Goal: Transaction & Acquisition: Purchase product/service

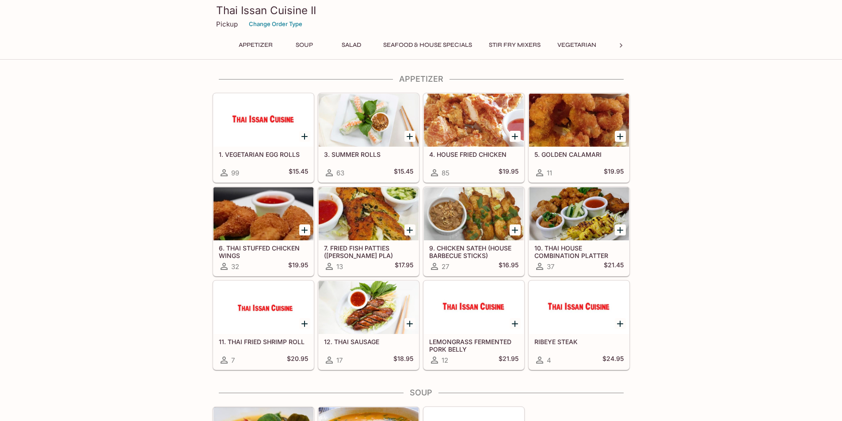
click at [583, 213] on div at bounding box center [579, 213] width 100 height 53
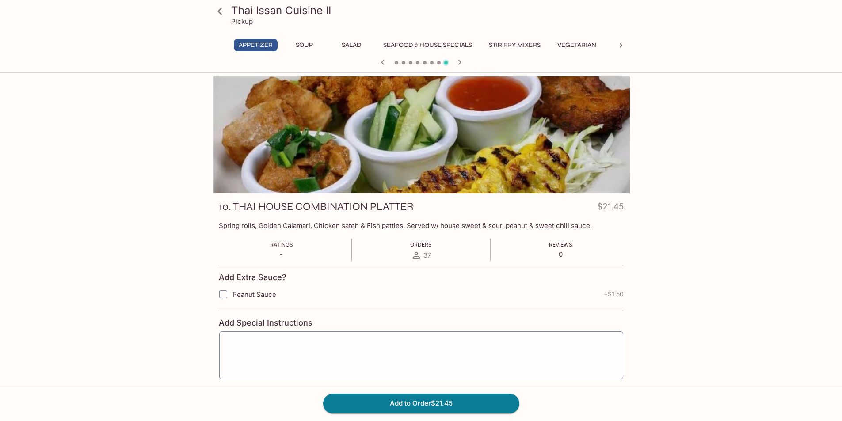
click at [221, 13] on icon at bounding box center [219, 11] width 15 height 15
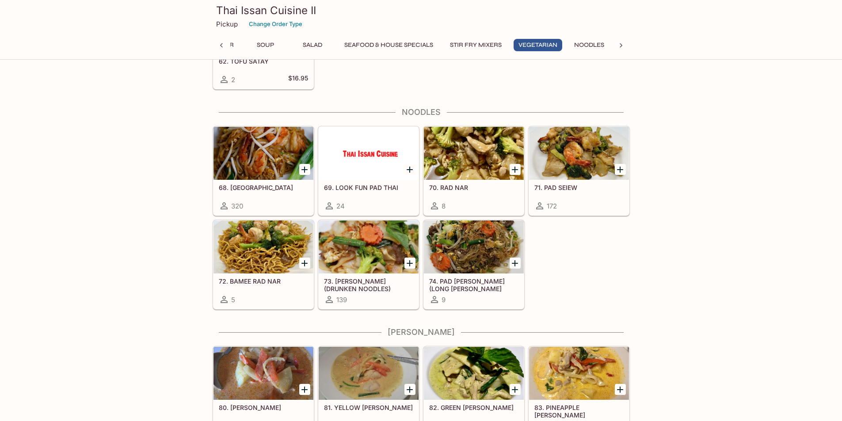
scroll to position [1459, 0]
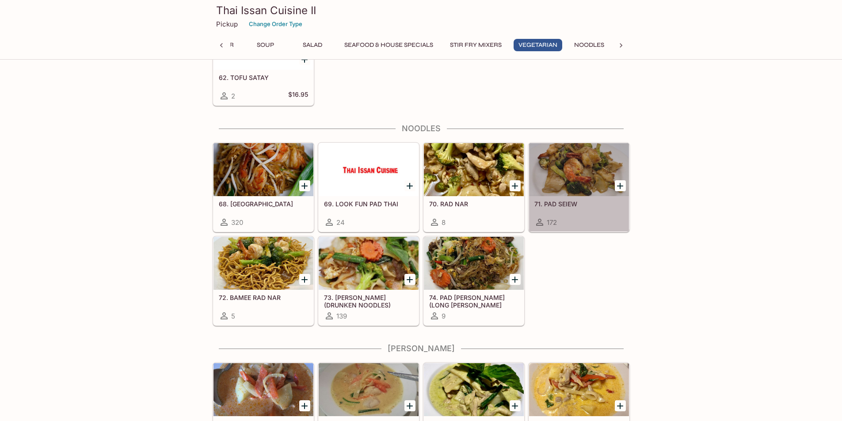
click at [595, 179] on div at bounding box center [579, 169] width 100 height 53
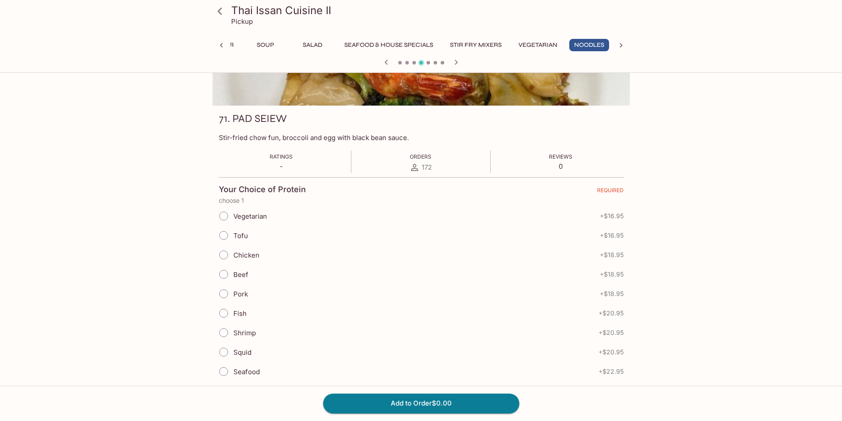
scroll to position [88, 0]
click at [228, 273] on input "Beef" at bounding box center [223, 274] width 19 height 19
radio input "true"
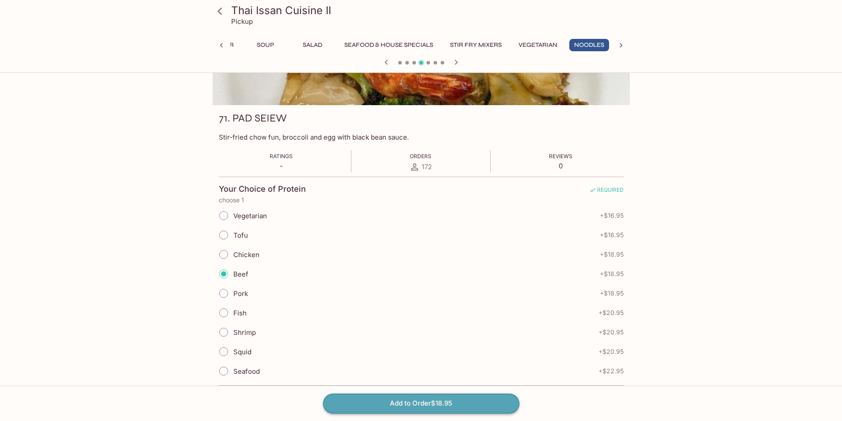
click at [438, 401] on button "Add to Order $18.95" at bounding box center [421, 403] width 196 height 19
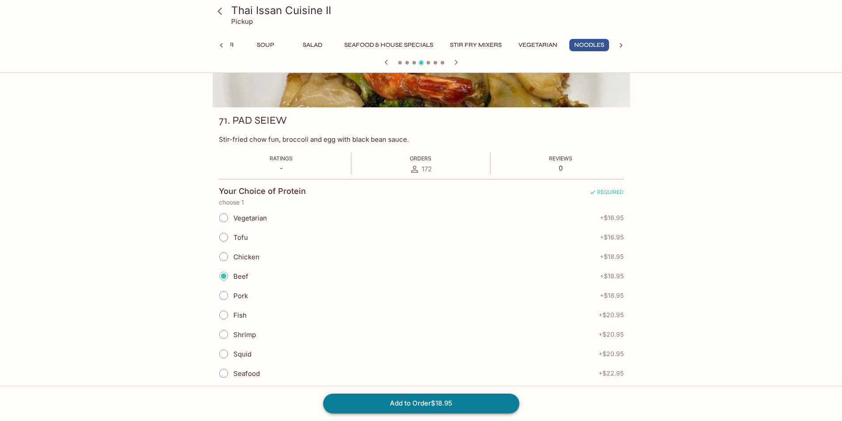
click at [410, 404] on button "Add to Order $18.95" at bounding box center [421, 403] width 196 height 19
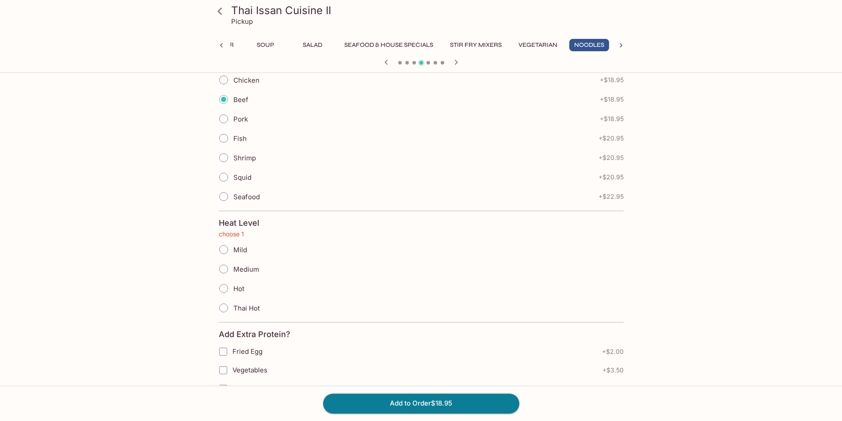
scroll to position [351, 0]
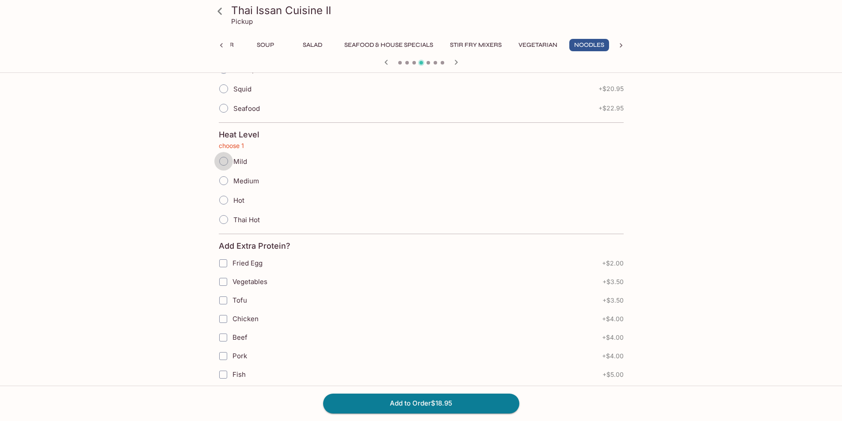
click at [224, 161] on input "Mild" at bounding box center [223, 161] width 19 height 19
radio input "true"
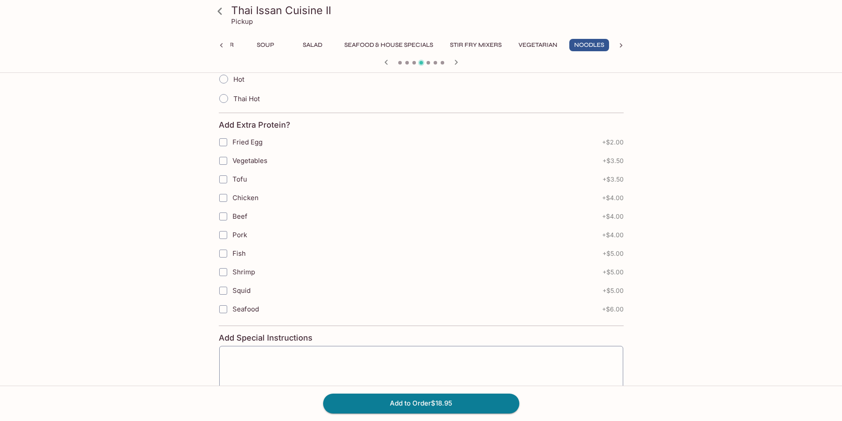
scroll to position [529, 0]
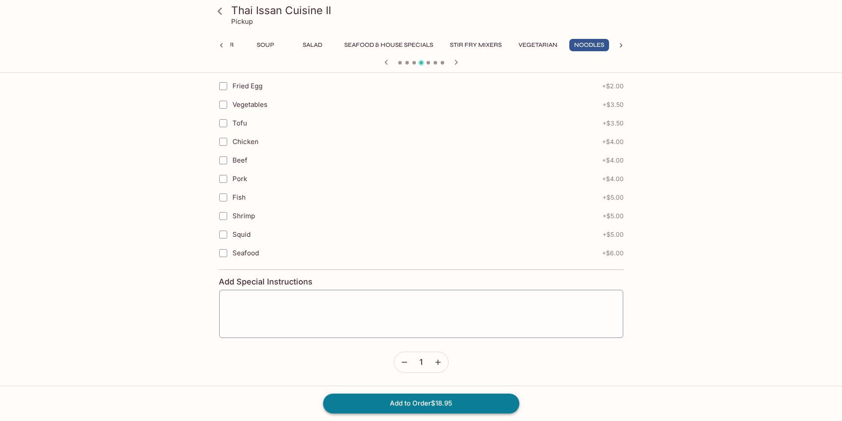
click at [440, 400] on button "Add to Order $18.95" at bounding box center [421, 403] width 196 height 19
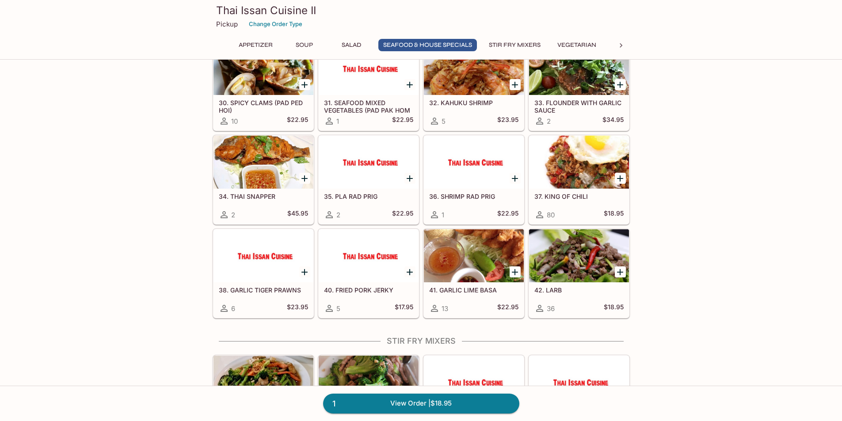
scroll to position [707, 0]
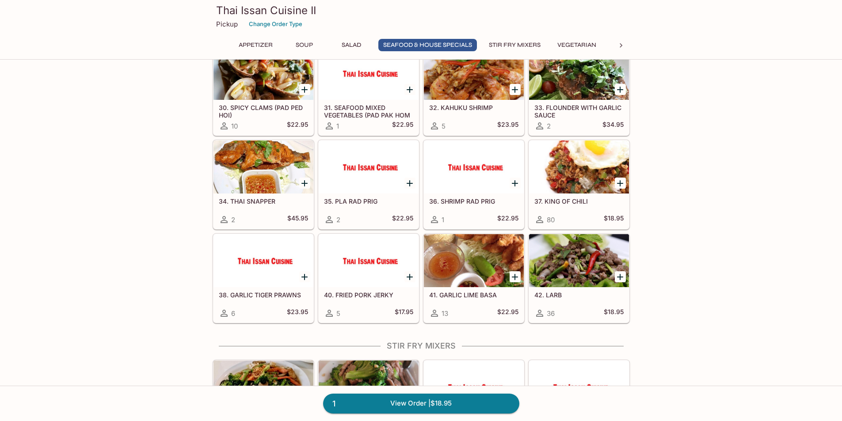
click at [587, 271] on div at bounding box center [579, 260] width 100 height 53
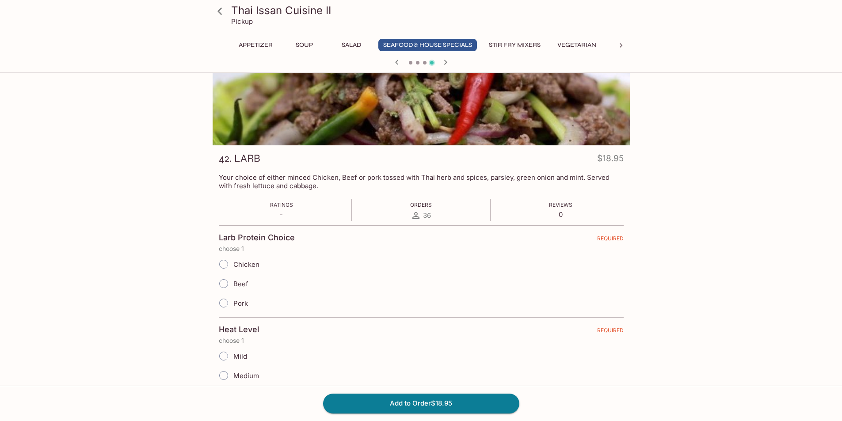
scroll to position [133, 0]
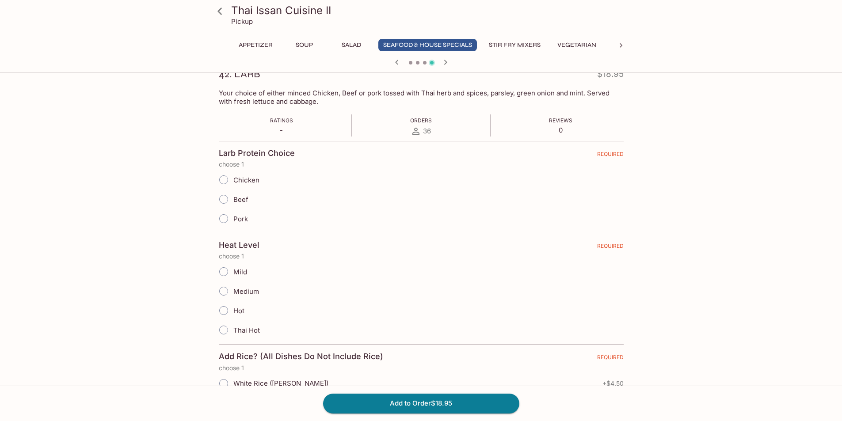
click at [238, 217] on span "Pork" at bounding box center [240, 219] width 15 height 8
click at [233, 217] on input "Pork" at bounding box center [223, 219] width 19 height 19
radio input "true"
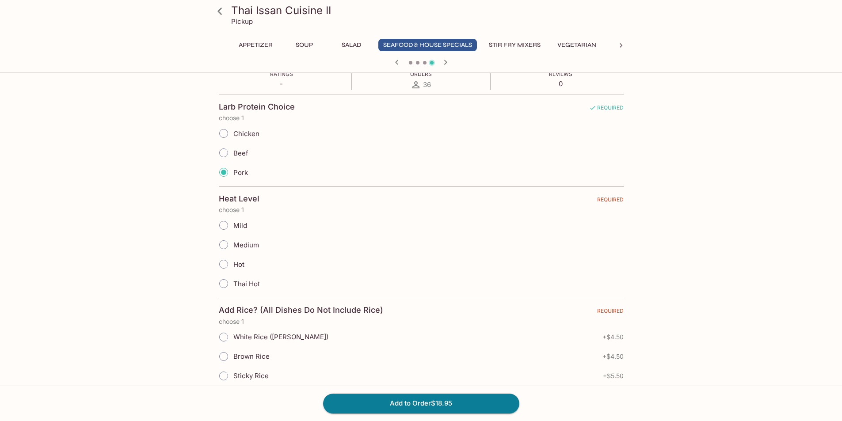
scroll to position [221, 0]
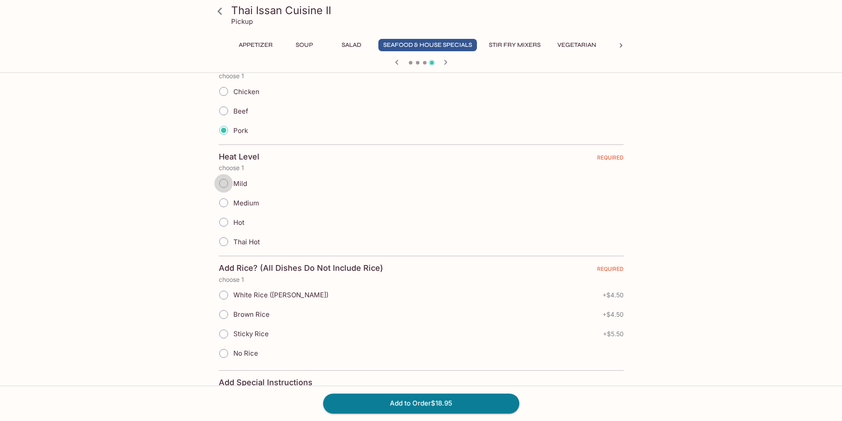
click at [232, 187] on input "Mild" at bounding box center [223, 183] width 19 height 19
radio input "true"
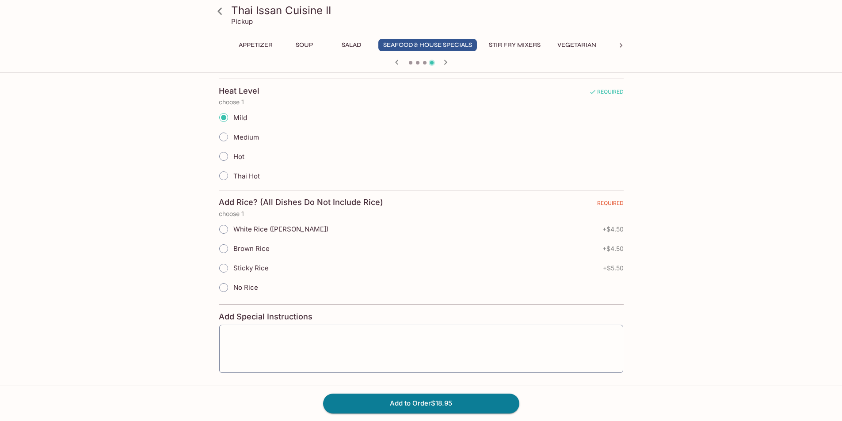
scroll to position [88, 0]
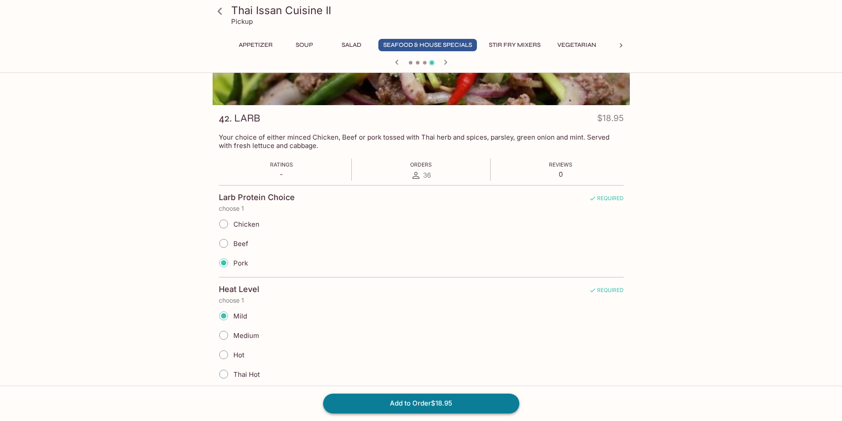
click at [443, 400] on button "Add to Order $18.95" at bounding box center [421, 403] width 196 height 19
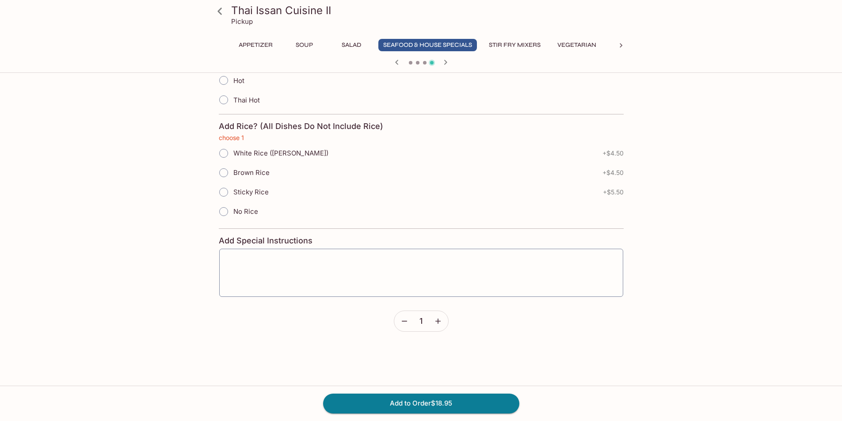
scroll to position [316, 0]
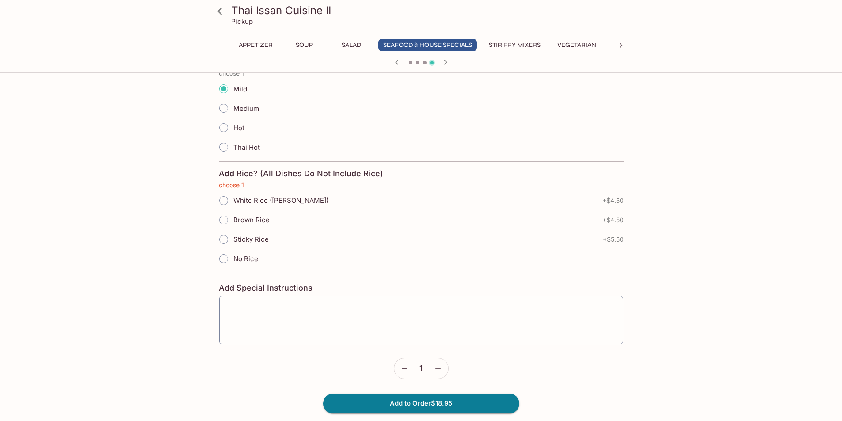
click at [241, 262] on span "No Rice" at bounding box center [245, 259] width 25 height 8
click at [233, 262] on input "No Rice" at bounding box center [223, 259] width 19 height 19
radio input "true"
click at [478, 408] on button "Add to Order $18.95" at bounding box center [421, 403] width 196 height 19
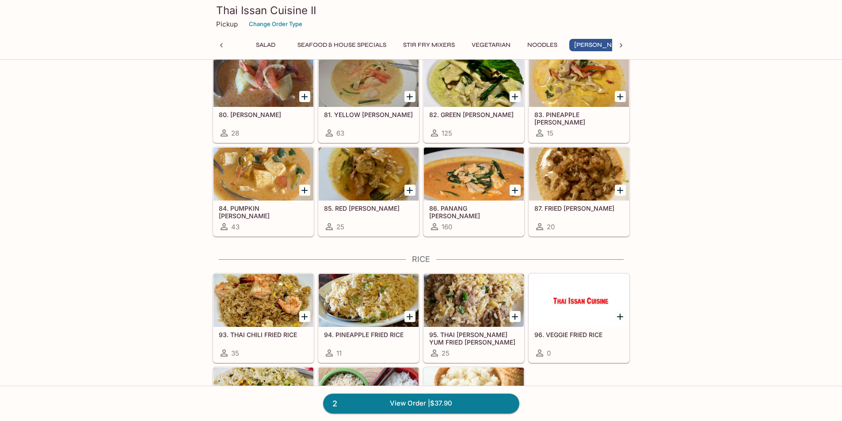
scroll to position [1724, 0]
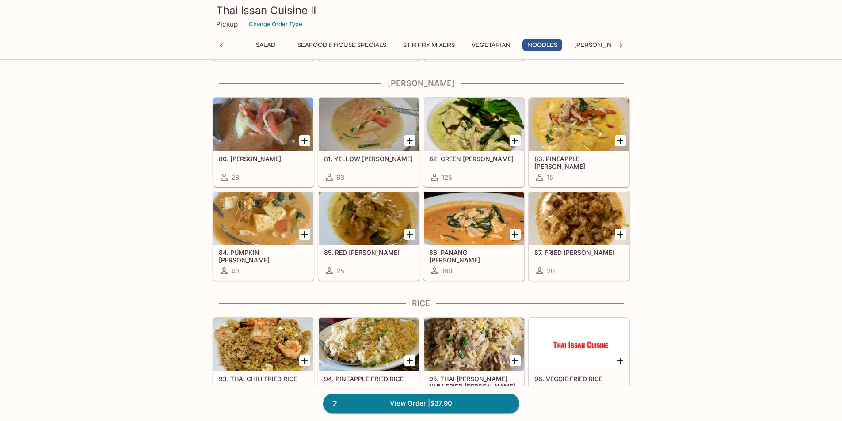
click at [475, 229] on div at bounding box center [474, 218] width 100 height 53
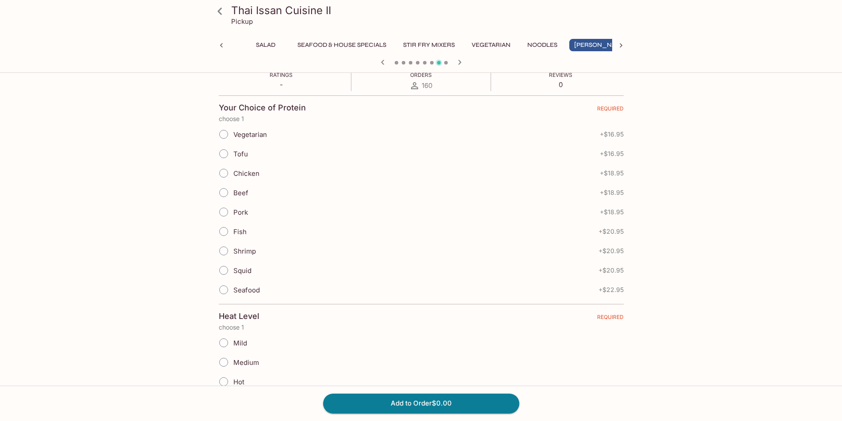
scroll to position [177, 0]
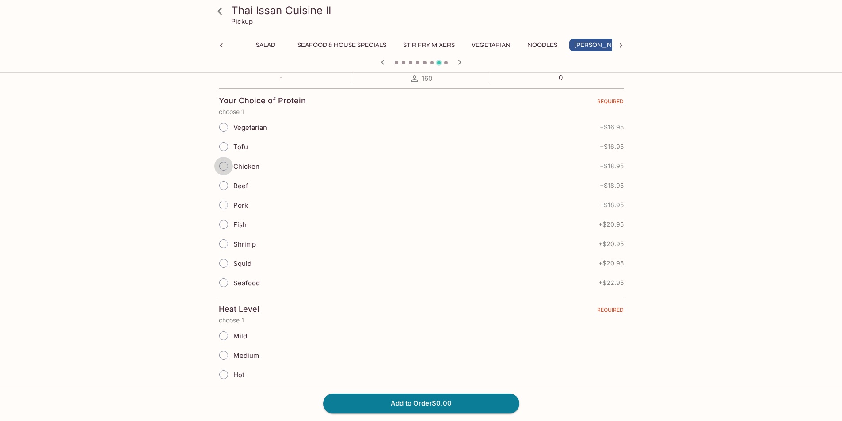
click at [225, 170] on input "Chicken" at bounding box center [223, 166] width 19 height 19
radio input "true"
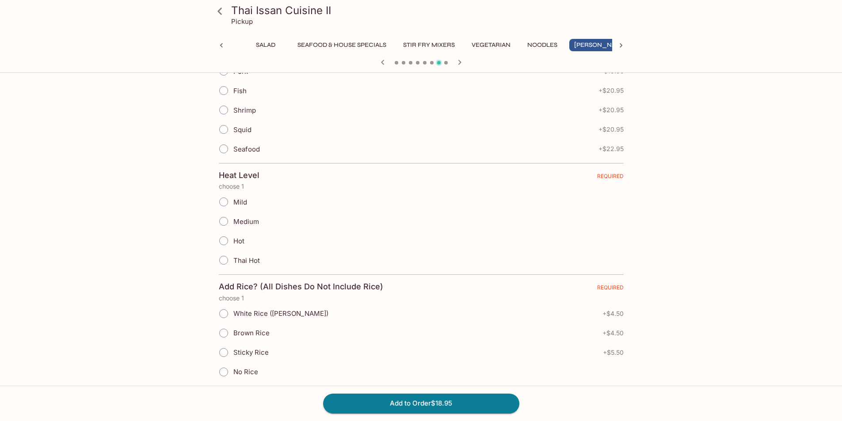
scroll to position [354, 0]
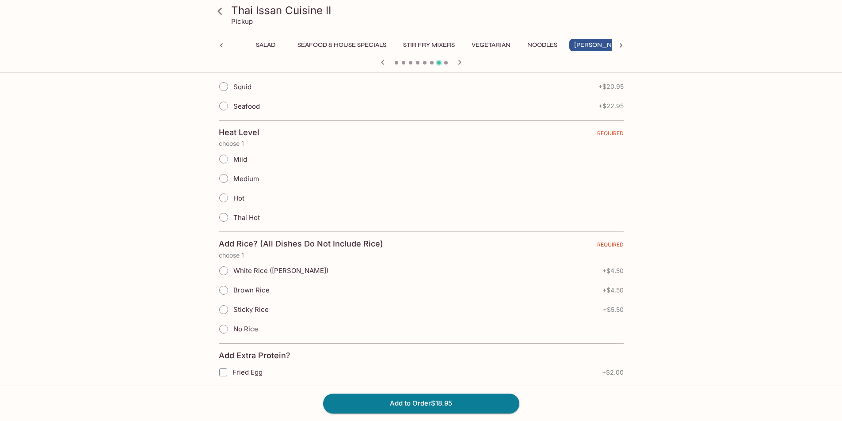
click at [226, 164] on input "Mild" at bounding box center [223, 159] width 19 height 19
radio input "true"
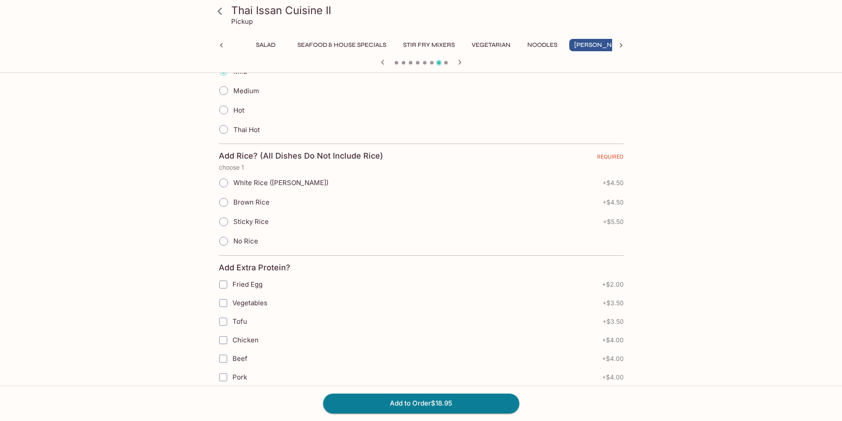
scroll to position [486, 0]
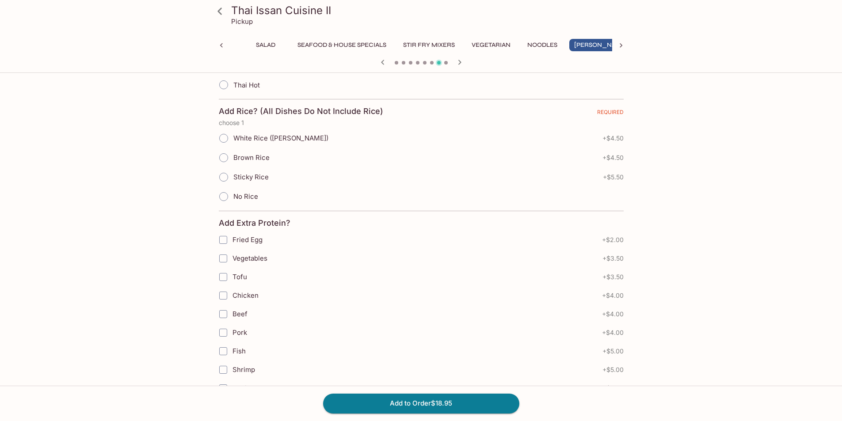
click at [238, 198] on span "No Rice" at bounding box center [245, 196] width 25 height 8
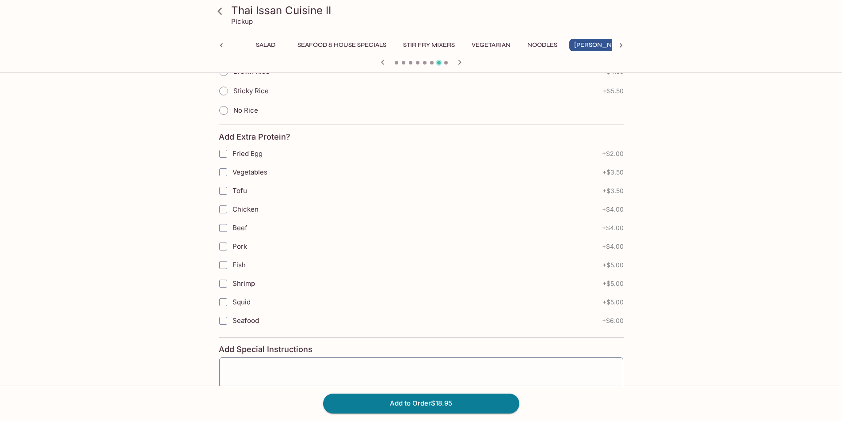
scroll to position [575, 0]
click at [246, 107] on span "No Rice" at bounding box center [245, 108] width 25 height 8
click at [233, 107] on input "No Rice" at bounding box center [223, 108] width 19 height 19
radio input "true"
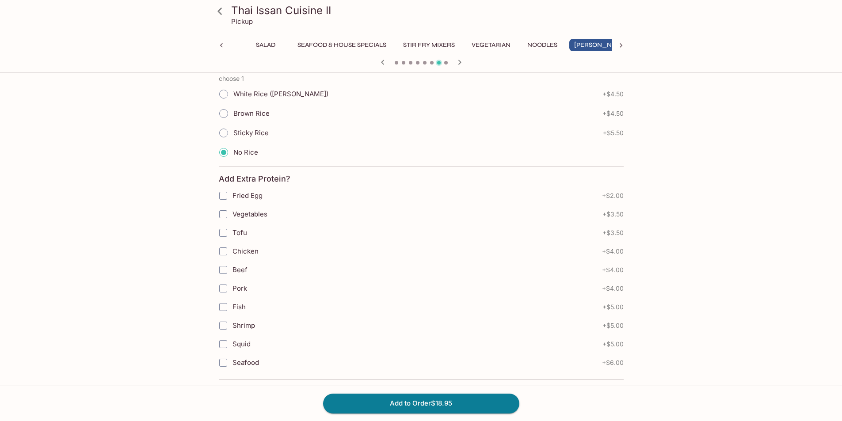
scroll to position [486, 0]
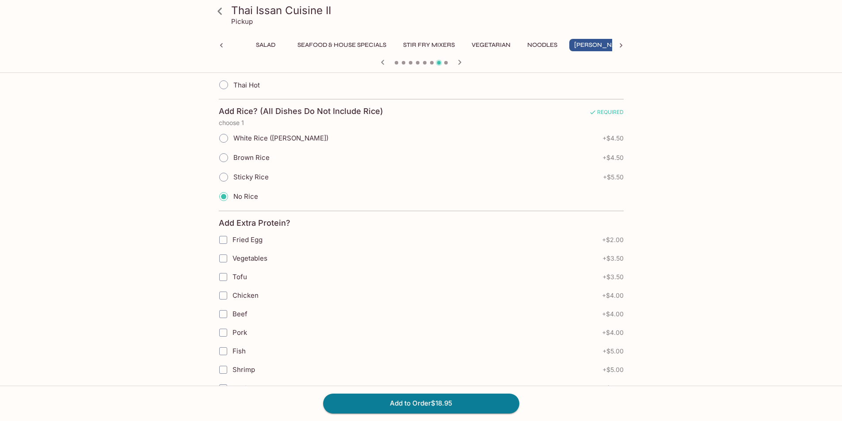
click at [241, 172] on label "Sticky Rice" at bounding box center [241, 177] width 55 height 19
click at [233, 172] on input "Sticky Rice" at bounding box center [223, 177] width 19 height 19
radio input "true"
click at [433, 406] on button "Add to Order $24.45" at bounding box center [421, 403] width 196 height 19
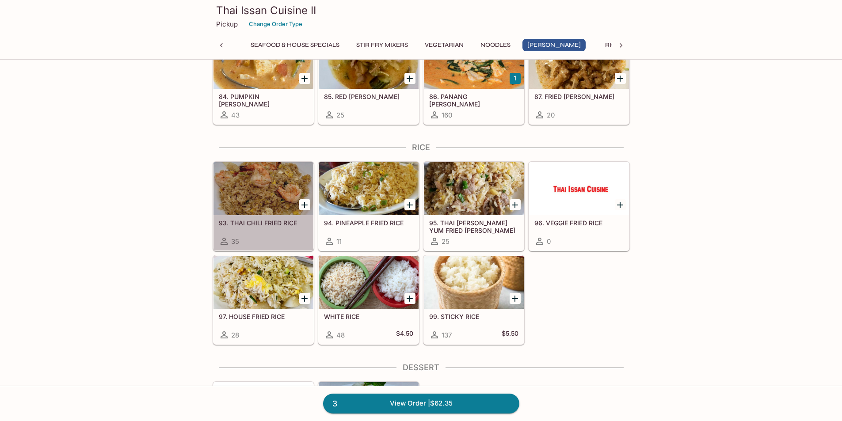
click at [278, 195] on div at bounding box center [263, 188] width 100 height 53
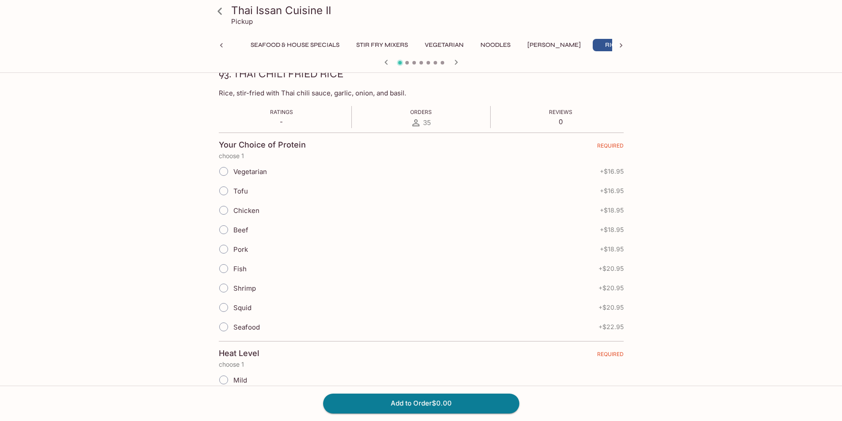
click at [226, 211] on input "Chicken" at bounding box center [223, 210] width 19 height 19
radio input "true"
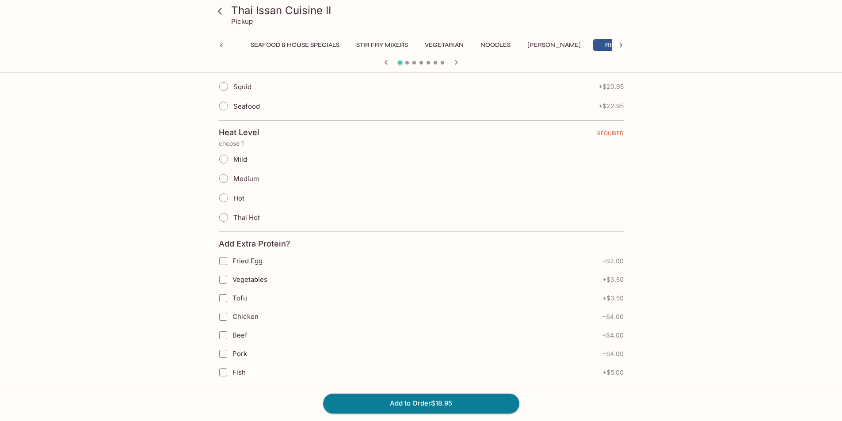
click at [236, 158] on span "Mild" at bounding box center [240, 159] width 14 height 8
click at [233, 158] on input "Mild" at bounding box center [223, 159] width 19 height 19
radio input "true"
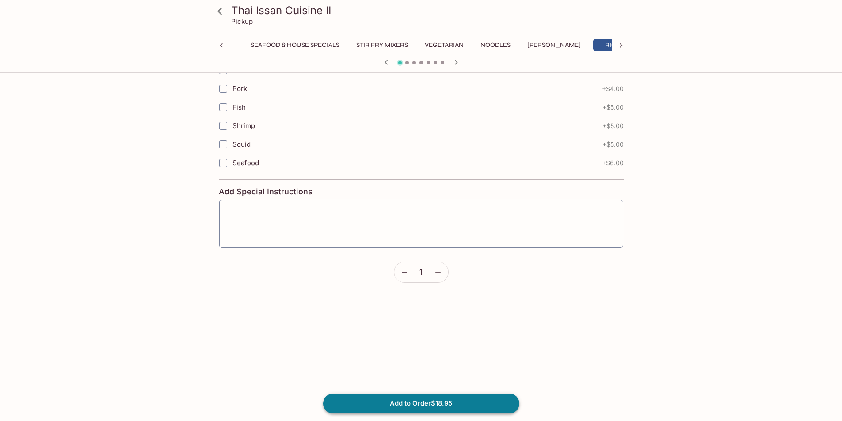
click at [442, 406] on button "Add to Order $18.95" at bounding box center [421, 403] width 196 height 19
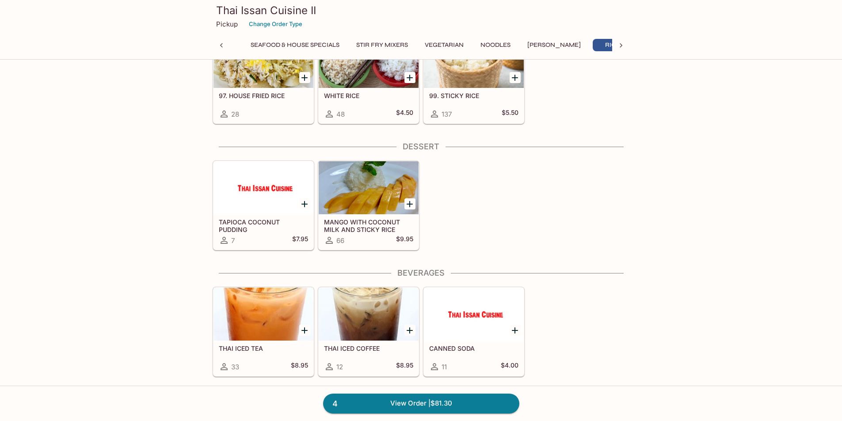
click at [391, 199] on div at bounding box center [369, 187] width 100 height 53
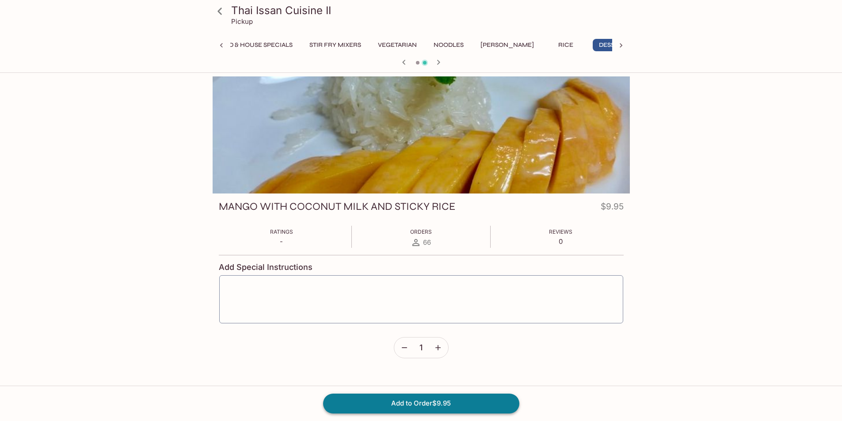
click at [431, 407] on button "Add to Order $9.95" at bounding box center [421, 403] width 196 height 19
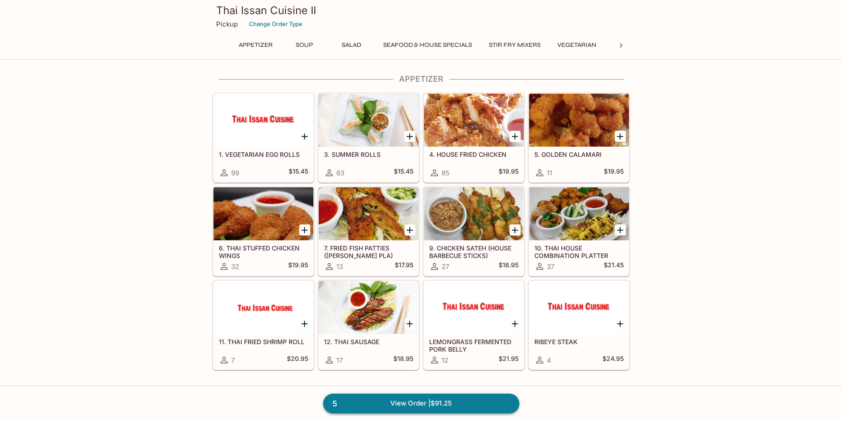
click at [424, 411] on link "5 View Order | $91.25" at bounding box center [421, 403] width 196 height 19
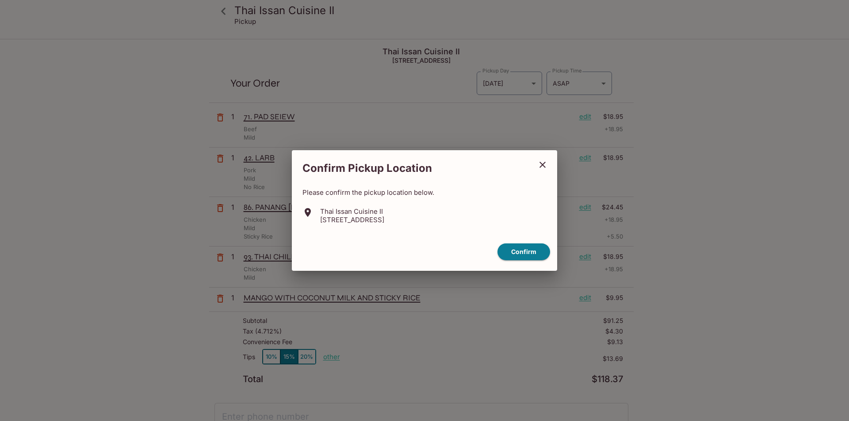
click at [548, 166] on button "close" at bounding box center [542, 165] width 22 height 22
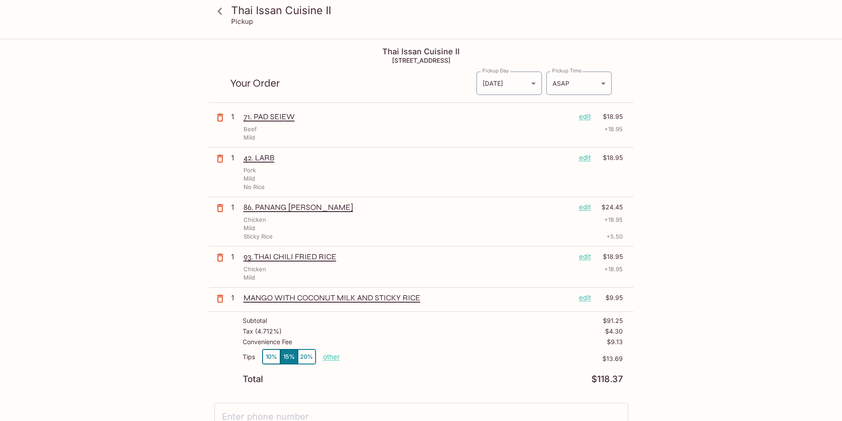
click at [584, 210] on p "edit" at bounding box center [585, 207] width 12 height 10
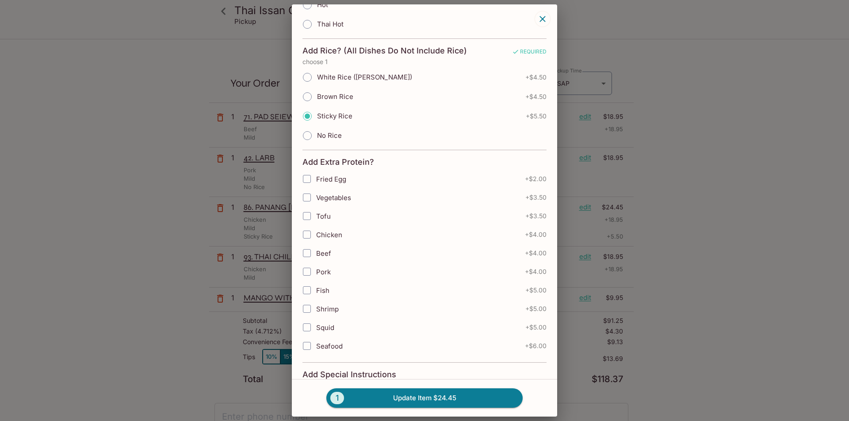
click at [324, 131] on span "No Rice" at bounding box center [329, 135] width 25 height 8
click at [316, 126] on input "No Rice" at bounding box center [307, 135] width 19 height 19
radio input "true"
click at [420, 395] on button "1 Update Item $18.95" at bounding box center [424, 398] width 196 height 19
radio input "true"
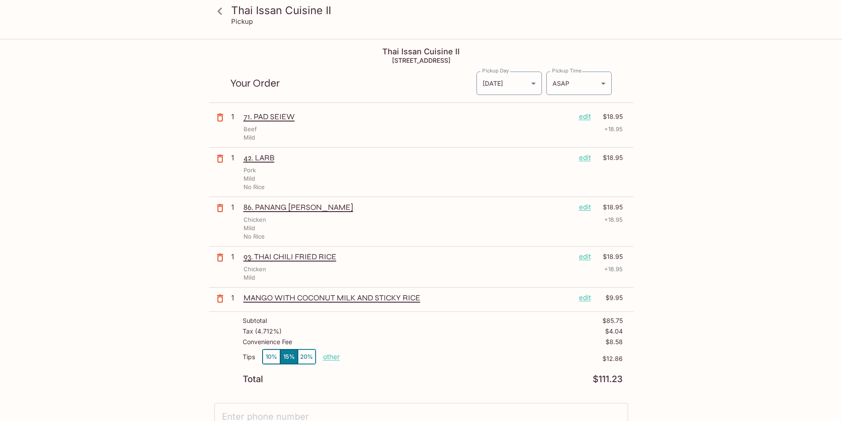
click at [214, 16] on icon at bounding box center [219, 11] width 15 height 15
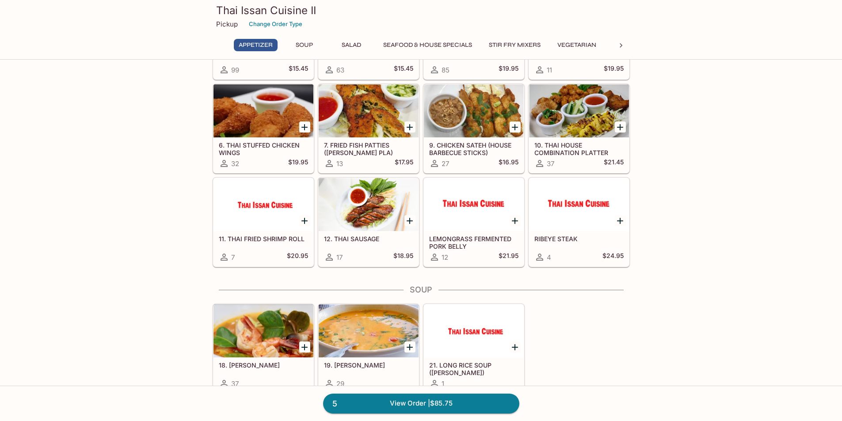
scroll to position [133, 0]
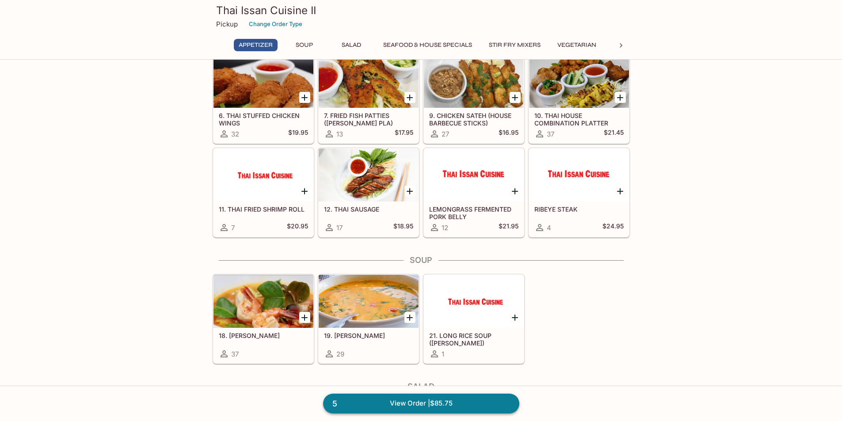
click at [380, 403] on link "5 View Order | $85.75" at bounding box center [421, 403] width 196 height 19
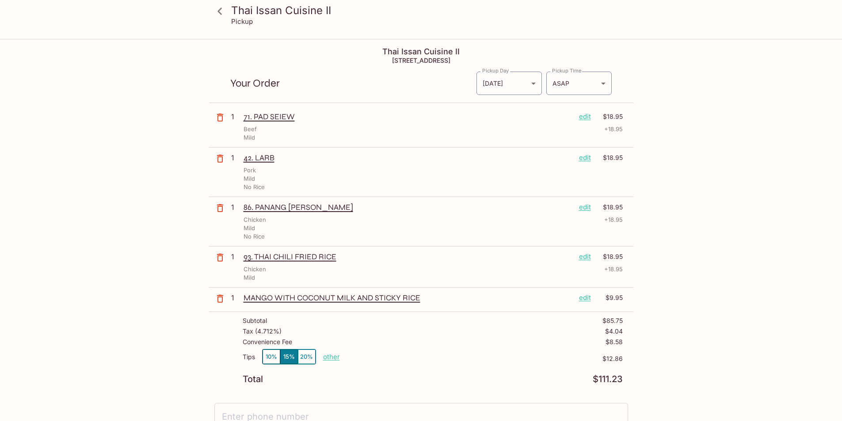
click at [583, 262] on p "edit" at bounding box center [585, 257] width 12 height 10
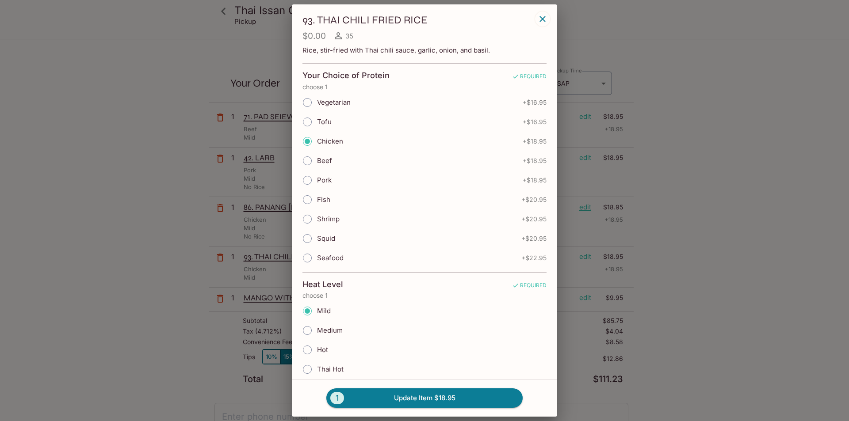
click at [547, 17] on icon "button" at bounding box center [542, 19] width 11 height 11
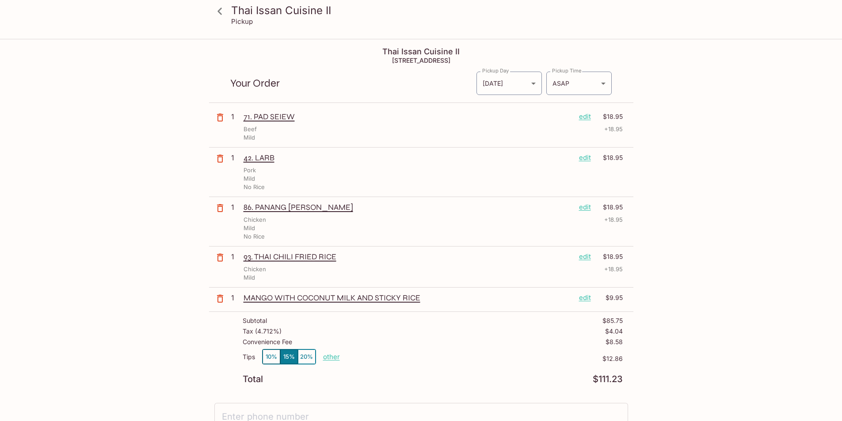
click at [221, 15] on icon at bounding box center [219, 11] width 15 height 15
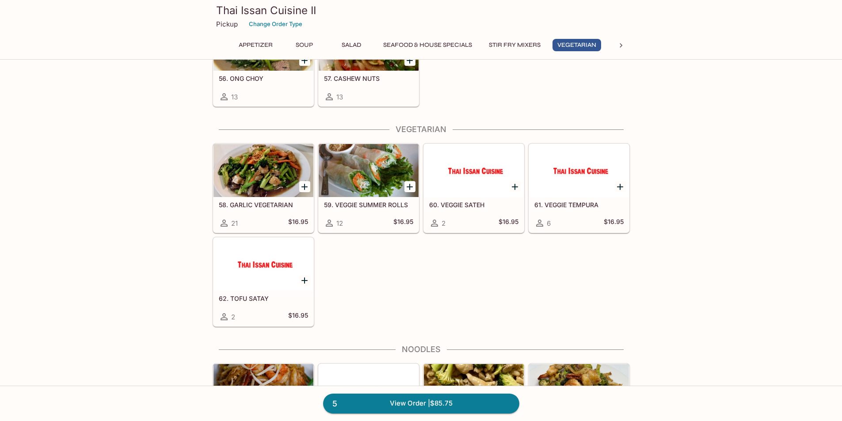
scroll to position [1414, 0]
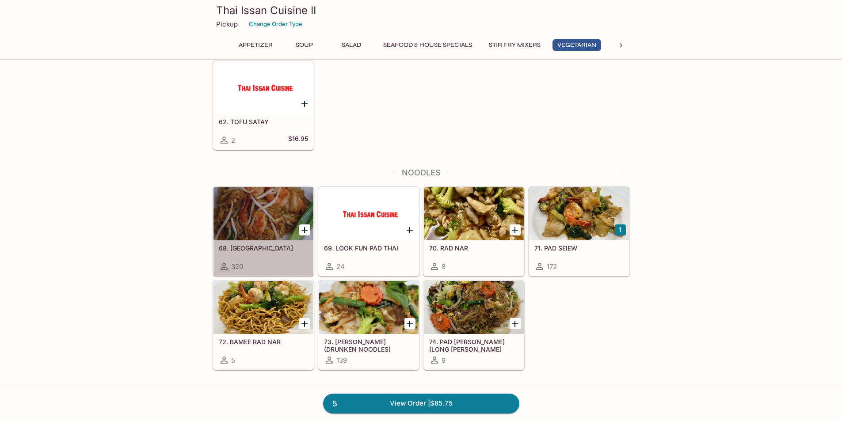
click at [286, 214] on div at bounding box center [263, 213] width 100 height 53
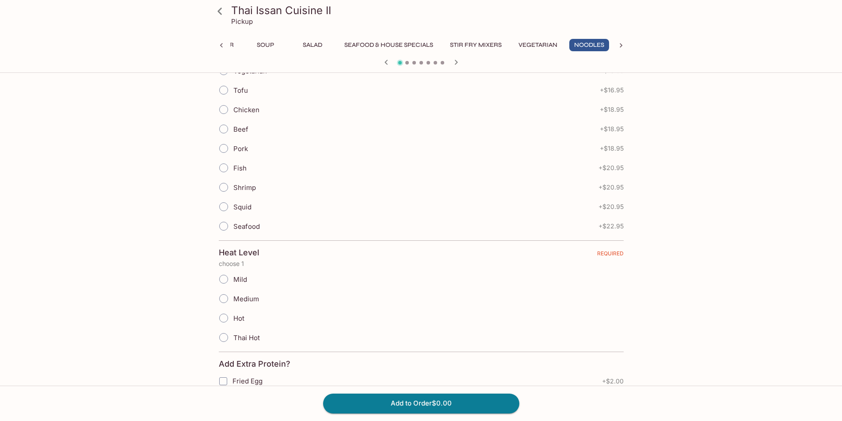
scroll to position [398, 0]
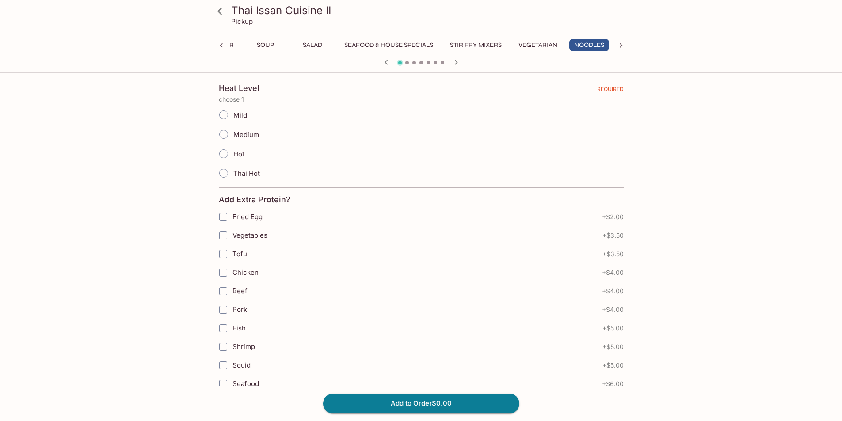
click at [239, 115] on span "Mild" at bounding box center [240, 115] width 14 height 8
click at [233, 115] on input "Mild" at bounding box center [223, 115] width 19 height 19
radio input "true"
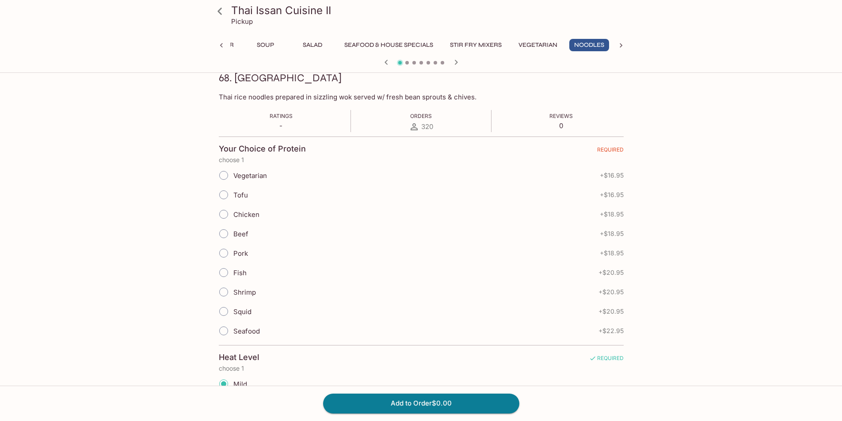
scroll to position [133, 0]
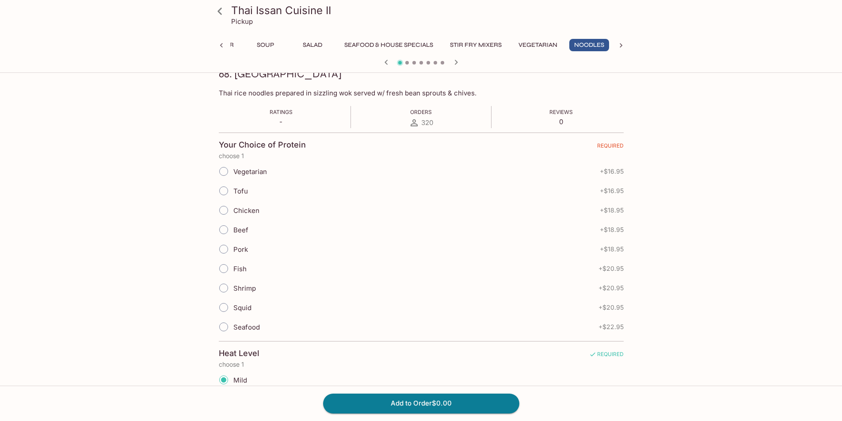
click at [241, 192] on span "Tofu" at bounding box center [240, 191] width 15 height 8
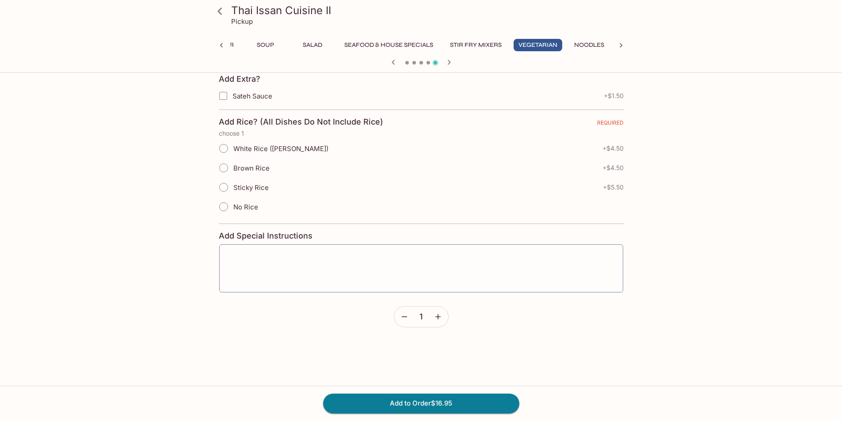
scroll to position [177, 0]
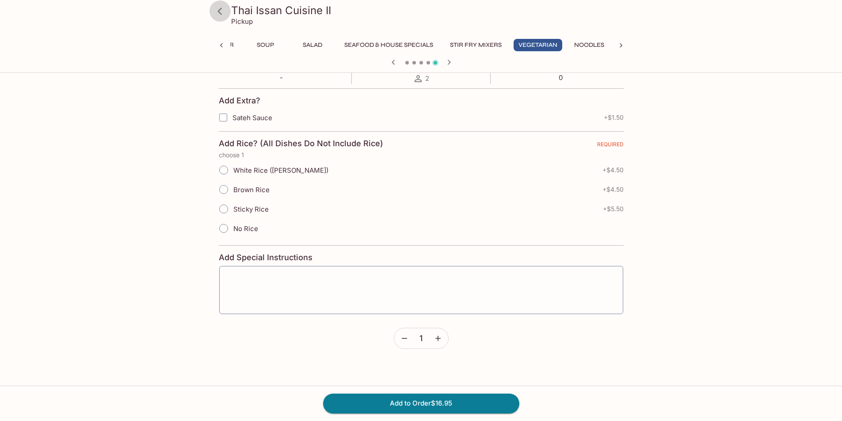
click at [216, 10] on icon at bounding box center [219, 11] width 15 height 15
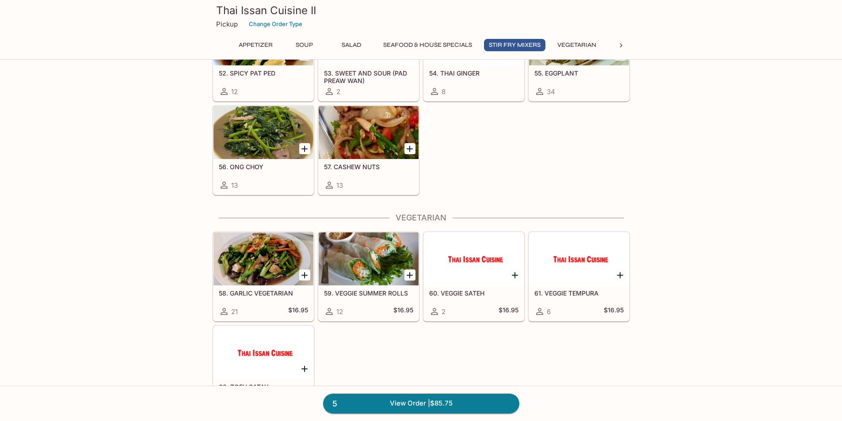
scroll to position [1370, 0]
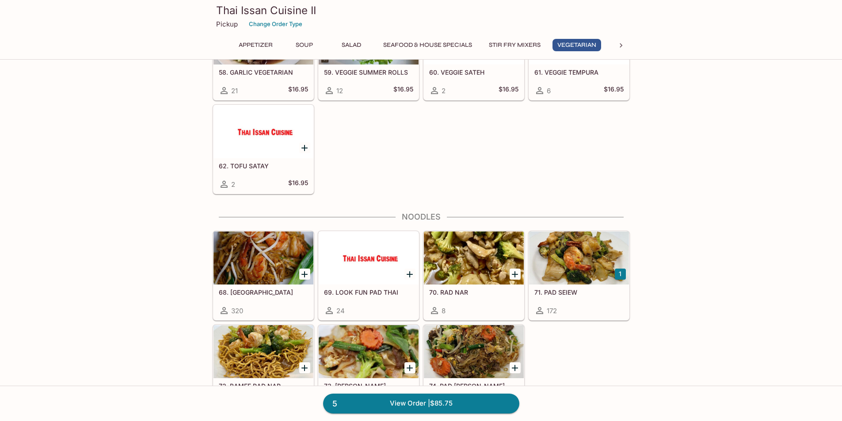
click at [250, 264] on div at bounding box center [263, 258] width 100 height 53
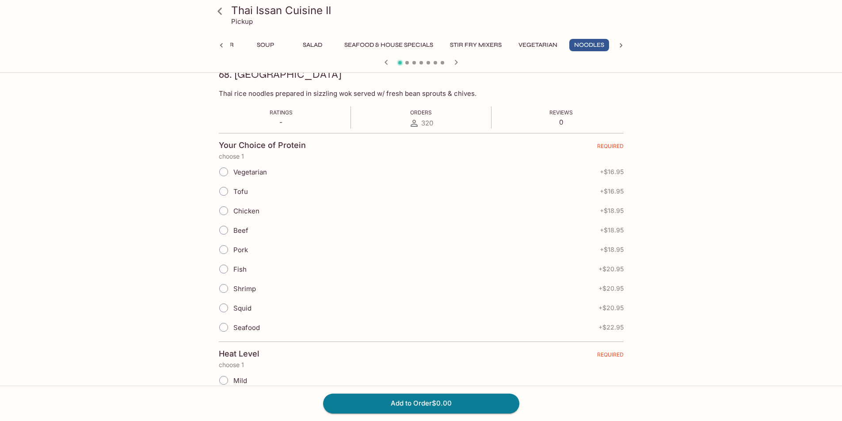
scroll to position [133, 0]
click at [243, 192] on span "Tofu" at bounding box center [240, 191] width 15 height 8
click at [233, 192] on input "Tofu" at bounding box center [223, 191] width 19 height 19
radio input "true"
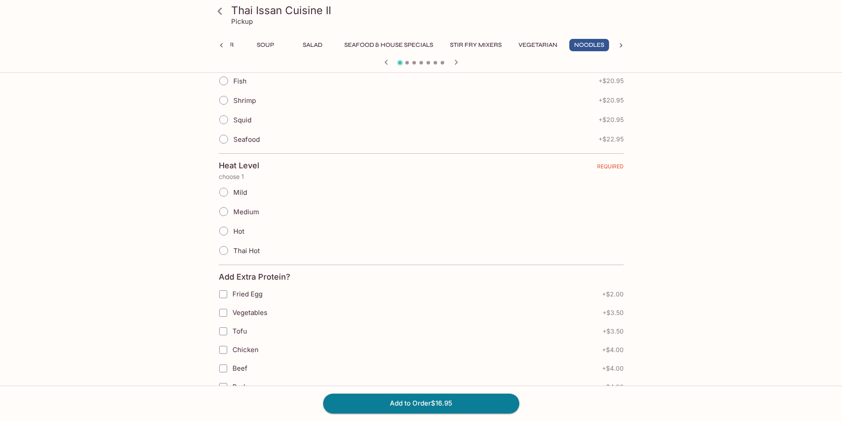
scroll to position [354, 0]
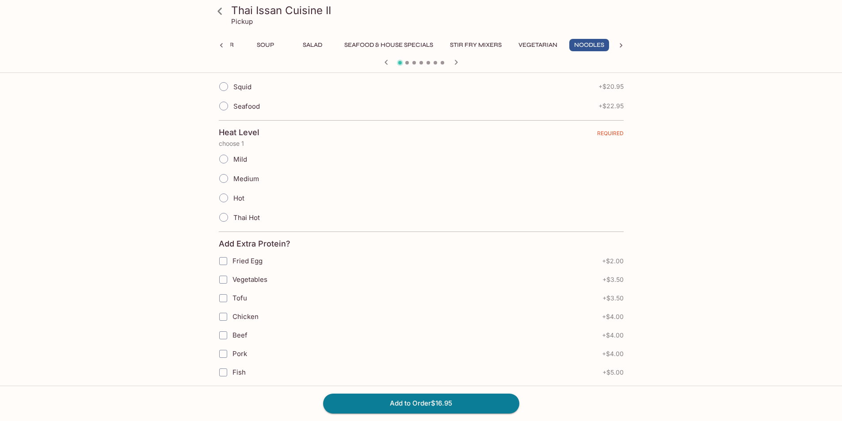
click at [235, 157] on span "Mild" at bounding box center [240, 159] width 14 height 8
click at [233, 157] on input "Mild" at bounding box center [223, 159] width 19 height 19
radio input "true"
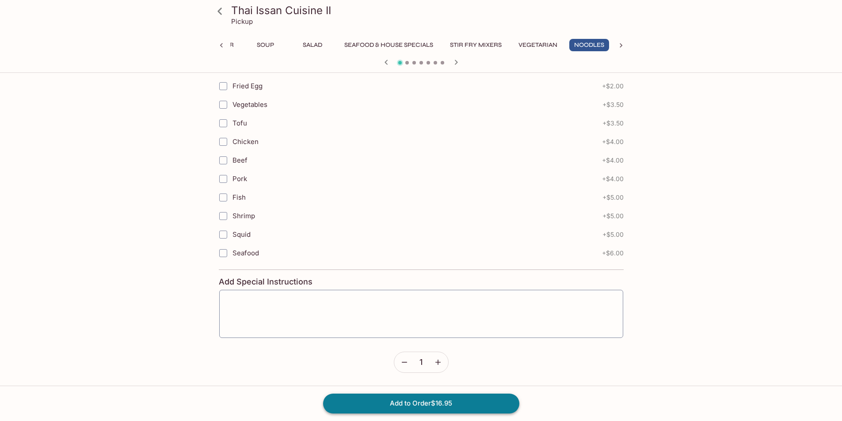
click at [453, 404] on button "Add to Order $16.95" at bounding box center [421, 403] width 196 height 19
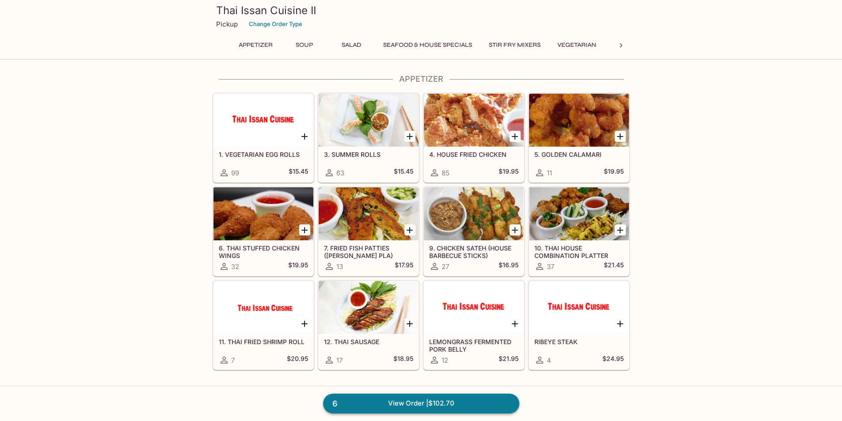
click at [425, 402] on link "6 View Order | $102.70" at bounding box center [421, 403] width 196 height 19
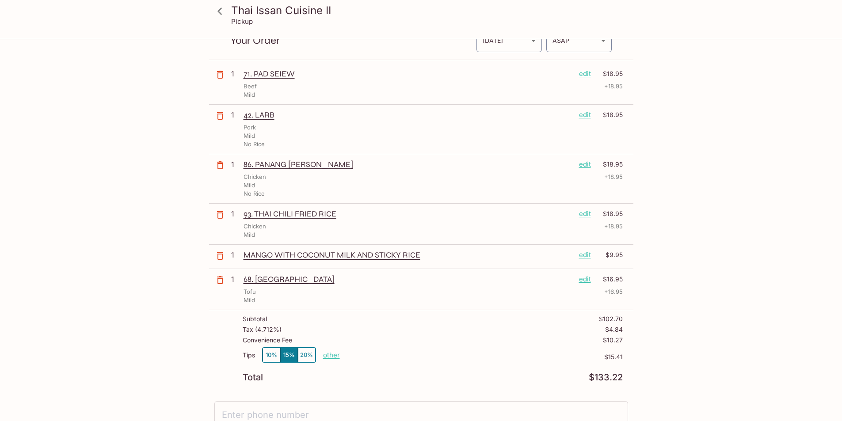
scroll to position [44, 0]
click at [274, 355] on button "10%" at bounding box center [272, 354] width 18 height 15
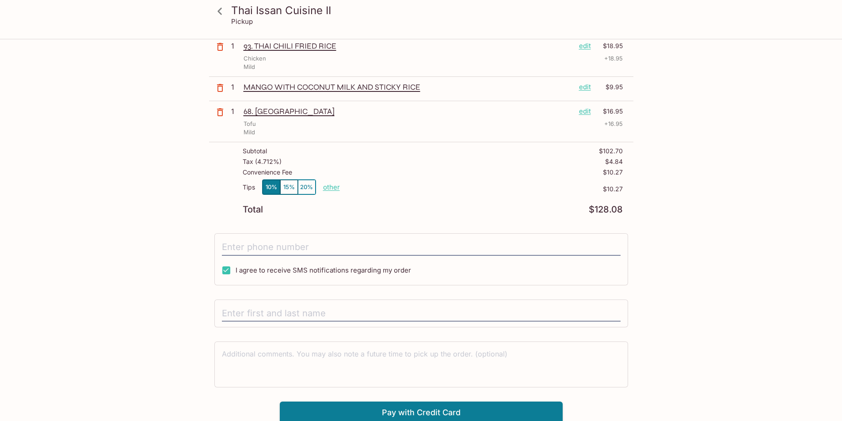
scroll to position [213, 0]
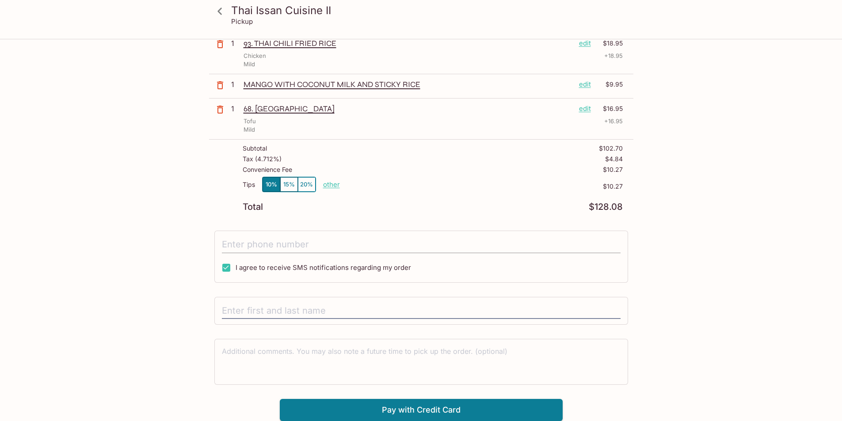
click at [291, 238] on input "tel" at bounding box center [421, 244] width 399 height 17
click at [237, 264] on span "I agree to receive SMS notifications regarding my order" at bounding box center [323, 267] width 175 height 8
click at [235, 264] on input "I agree to receive SMS notifications regarding my order" at bounding box center [226, 268] width 18 height 18
checkbox input "false"
click at [250, 240] on input "tel" at bounding box center [421, 244] width 399 height 17
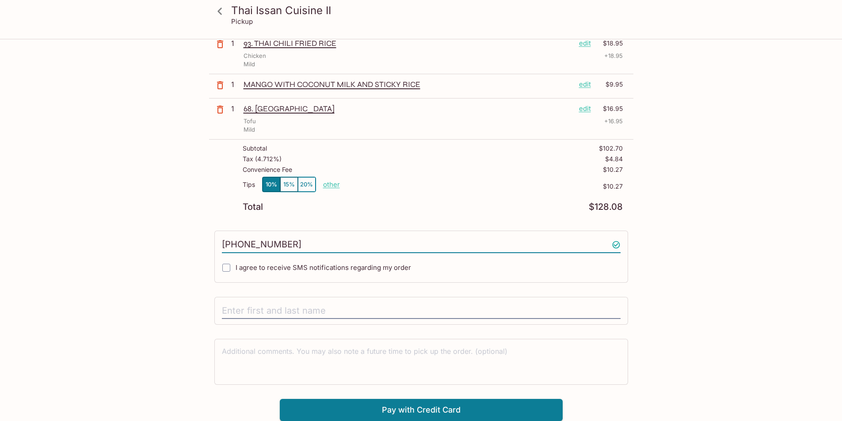
type input "[PHONE_NUMBER]"
click at [292, 300] on div at bounding box center [421, 311] width 414 height 28
click at [300, 315] on input "text" at bounding box center [421, 311] width 399 height 17
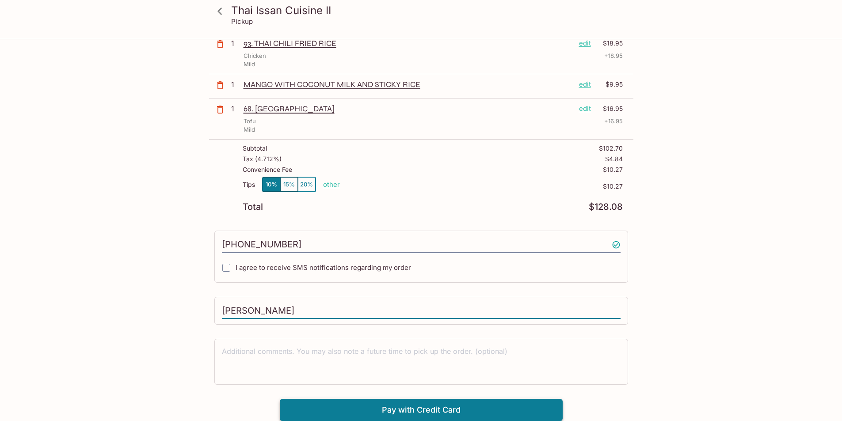
type input "[PERSON_NAME]"
click at [375, 404] on button "Pay with Credit Card" at bounding box center [421, 410] width 283 height 22
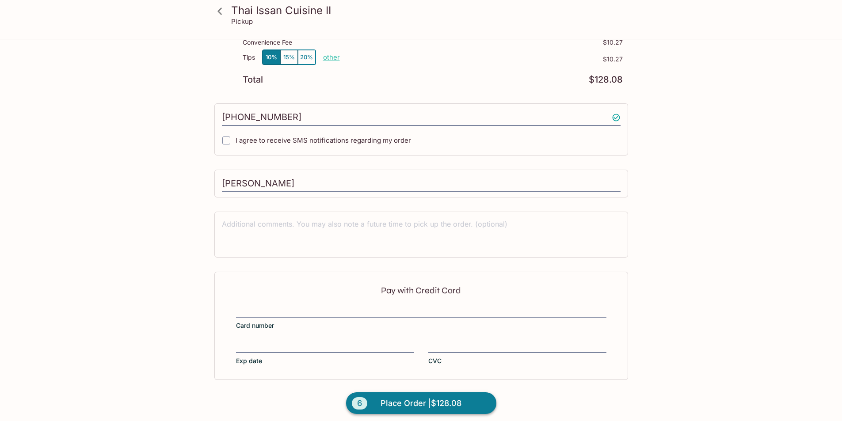
scroll to position [346, 0]
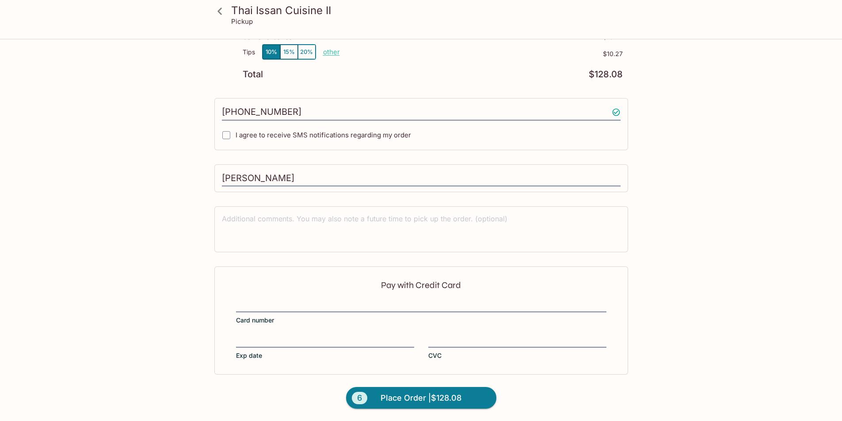
click at [297, 316] on label "Card number" at bounding box center [421, 312] width 370 height 25
click at [297, 301] on input "Card number" at bounding box center [421, 301] width 370 height 0
click at [414, 394] on span "Place Order | $128.08" at bounding box center [421, 398] width 81 height 14
